Goal: Check status: Check status

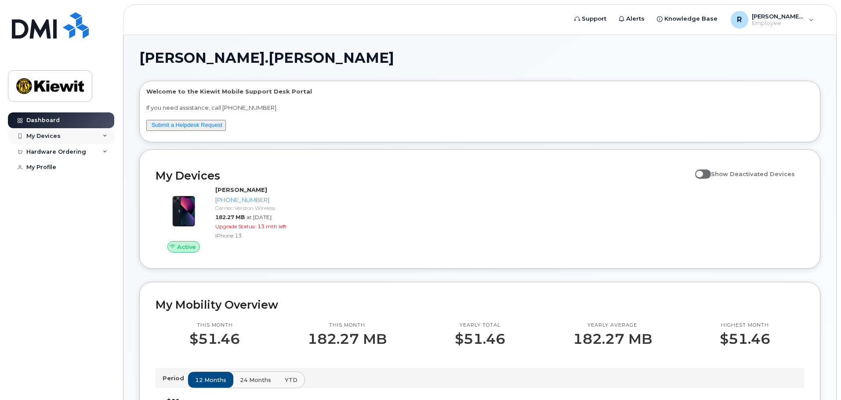
click at [71, 140] on div "My Devices" at bounding box center [61, 136] width 106 height 16
click at [85, 200] on div "Hardware Ordering" at bounding box center [61, 200] width 106 height 16
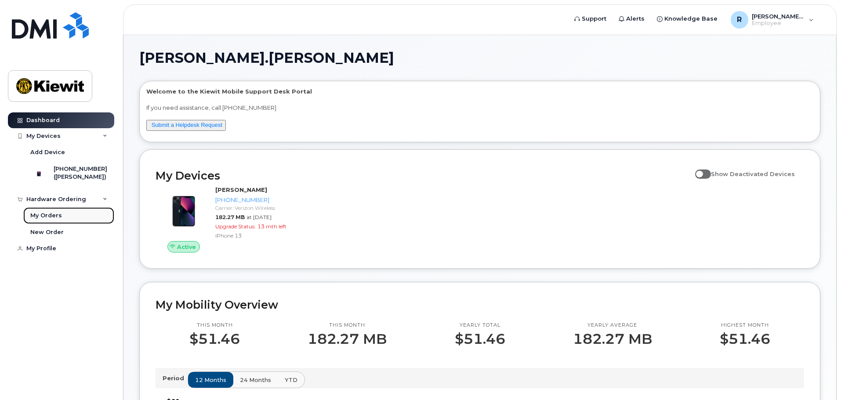
click at [55, 220] on div "My Orders" at bounding box center [46, 216] width 32 height 8
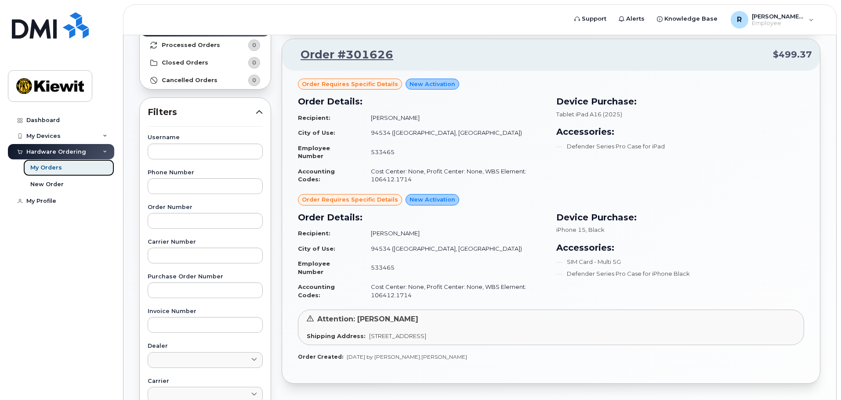
scroll to position [82, 0]
click at [366, 84] on span "Order requires Specific details" at bounding box center [350, 84] width 96 height 8
click at [380, 56] on link "Order #301626" at bounding box center [341, 55] width 103 height 16
